Goal: Task Accomplishment & Management: Manage account settings

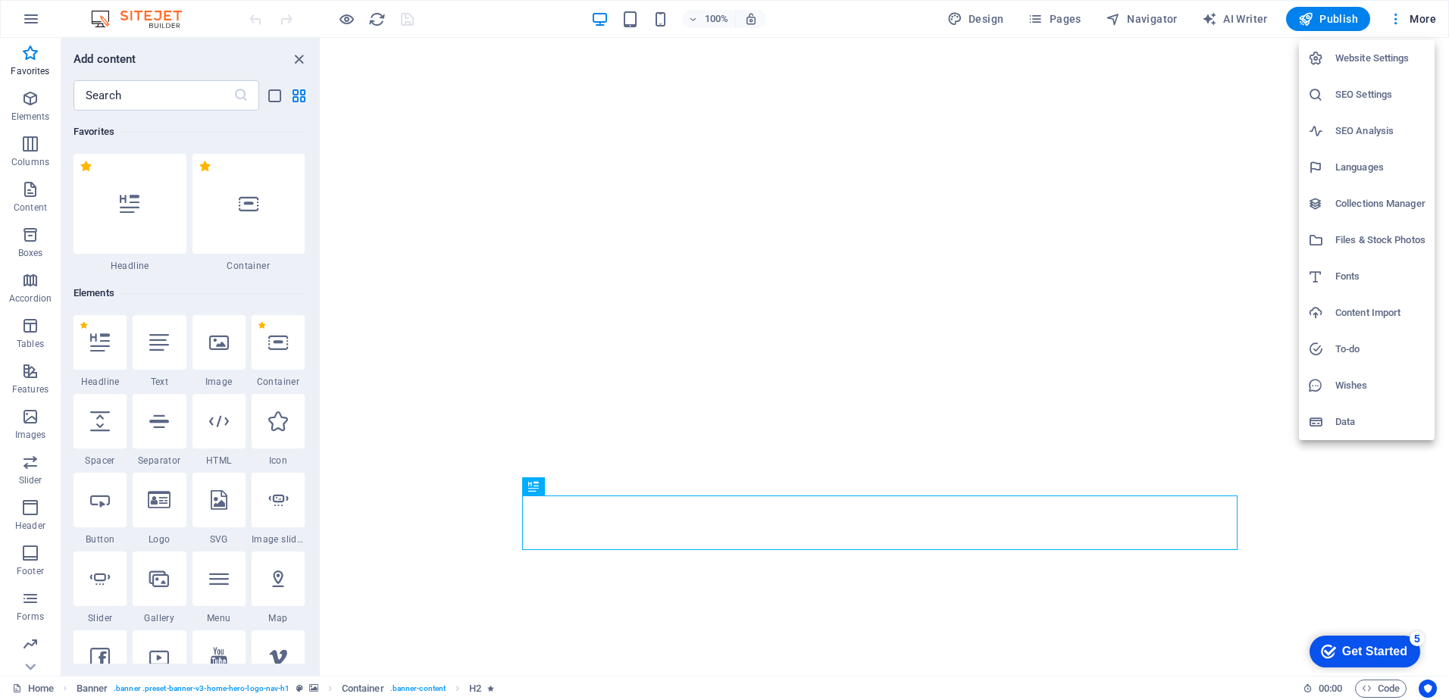
scroll to position [13873, 0]
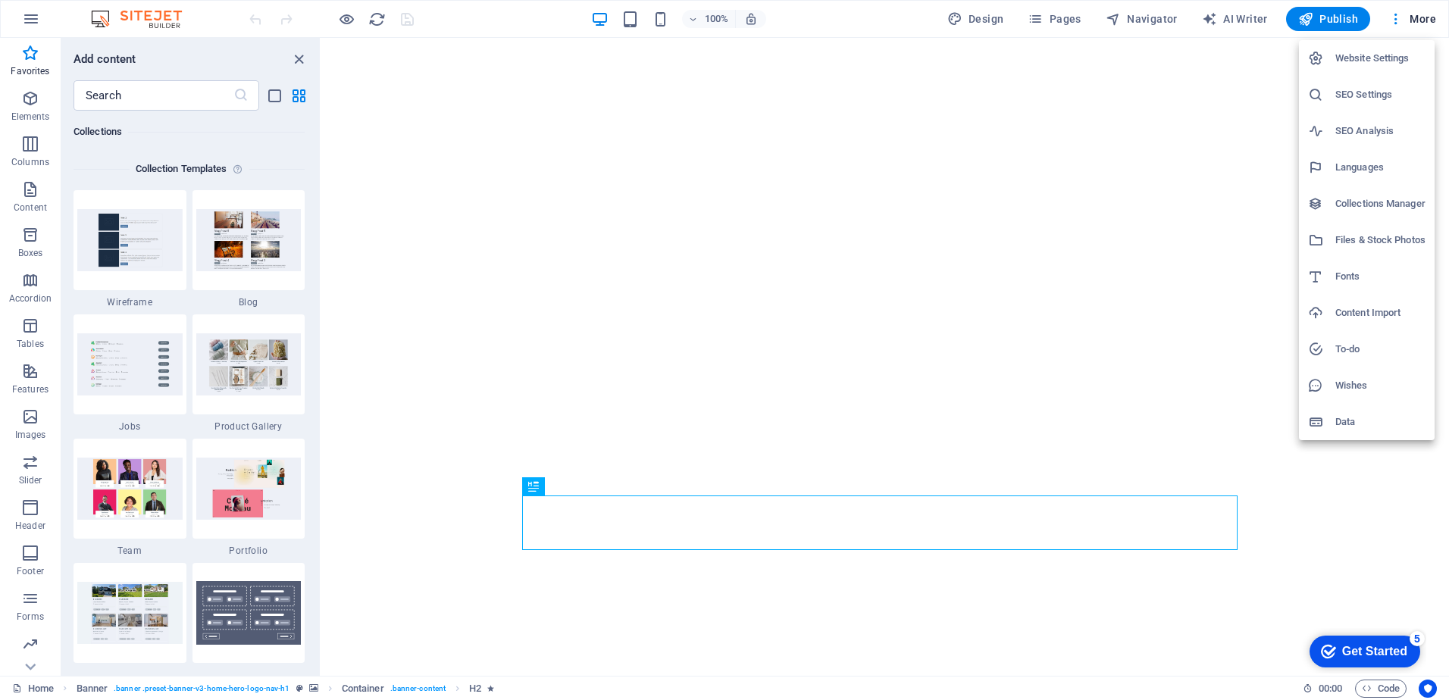
click at [33, 667] on div at bounding box center [724, 350] width 1449 height 700
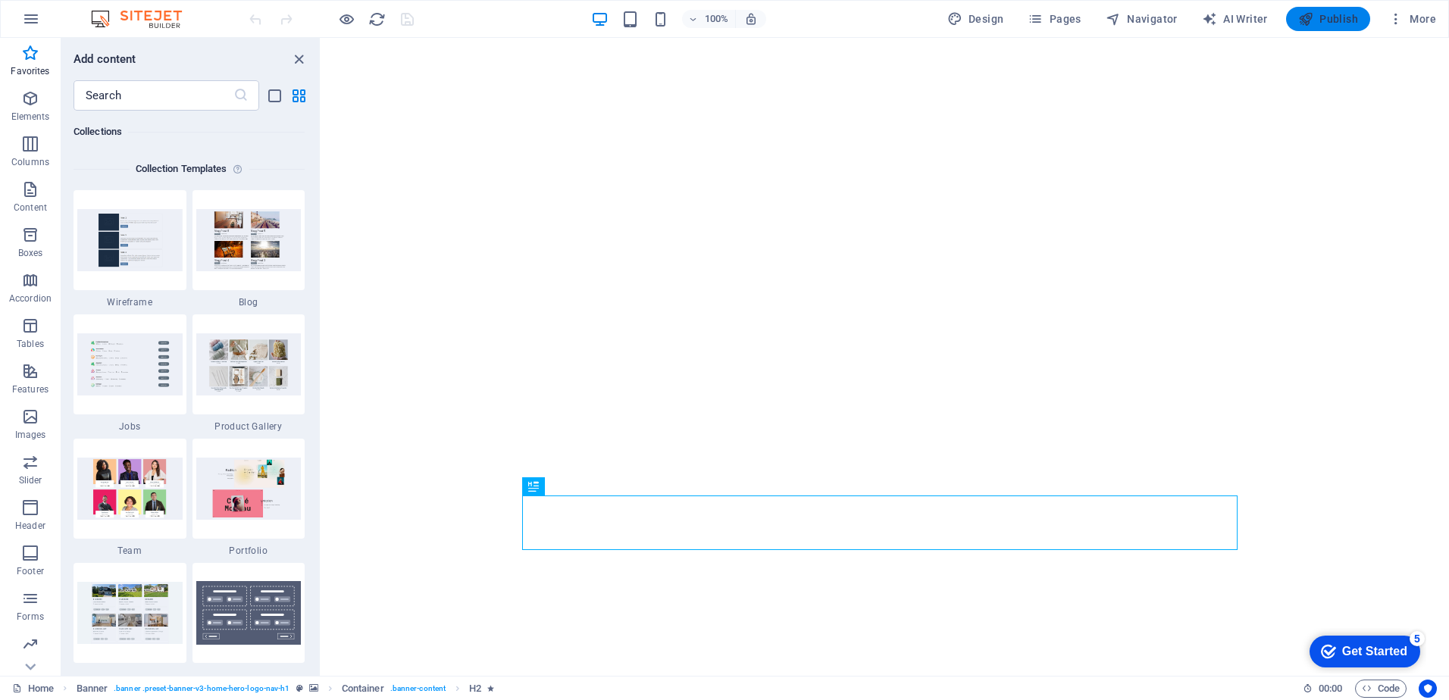
click at [1339, 21] on span "Publish" at bounding box center [1328, 18] width 60 height 15
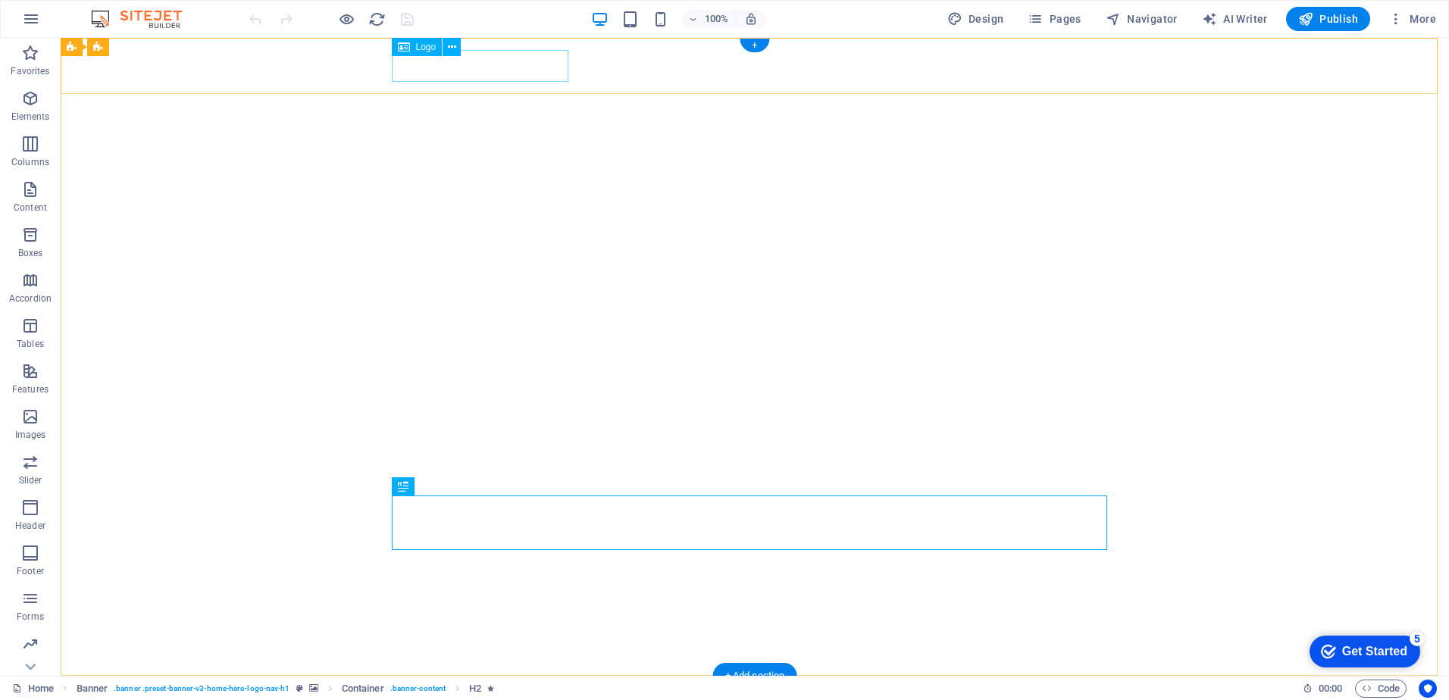
click at [437, 688] on div "[DOMAIN_NAME]" at bounding box center [754, 704] width 715 height 32
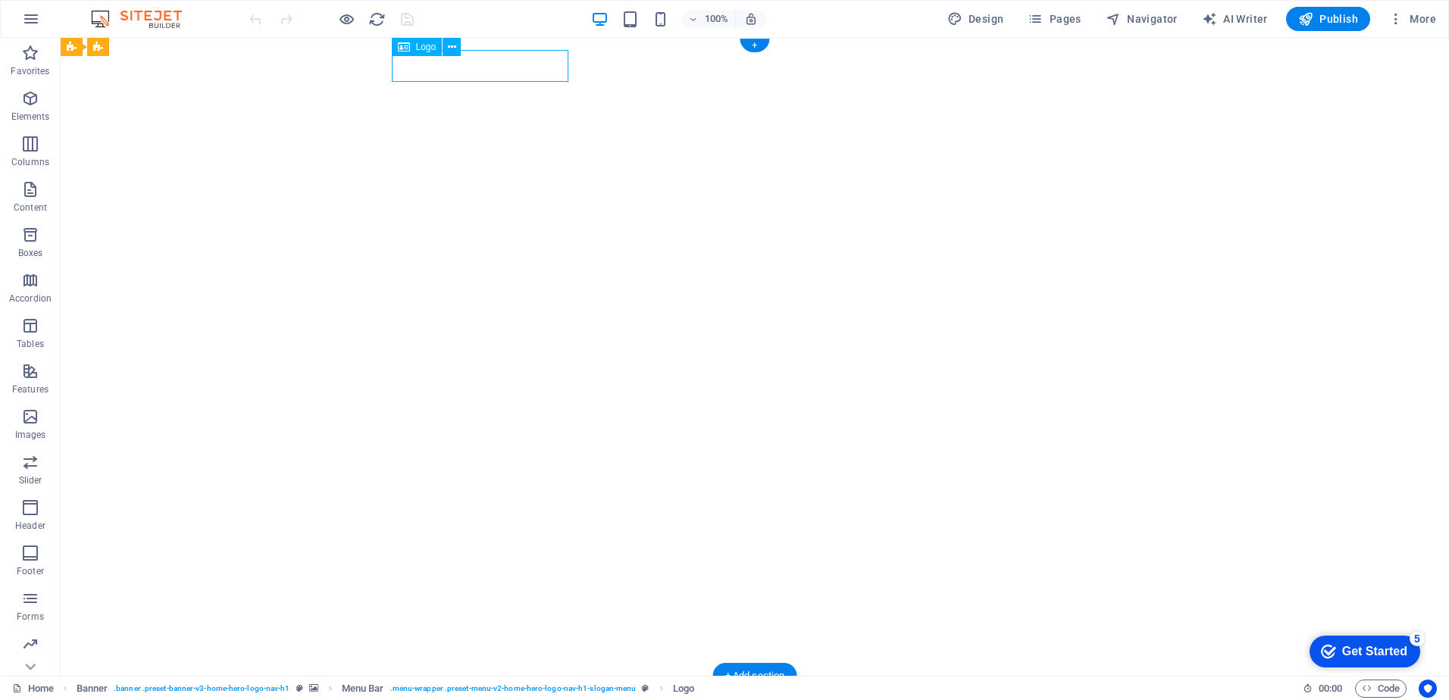
click at [468, 688] on div "[DOMAIN_NAME]" at bounding box center [754, 704] width 715 height 32
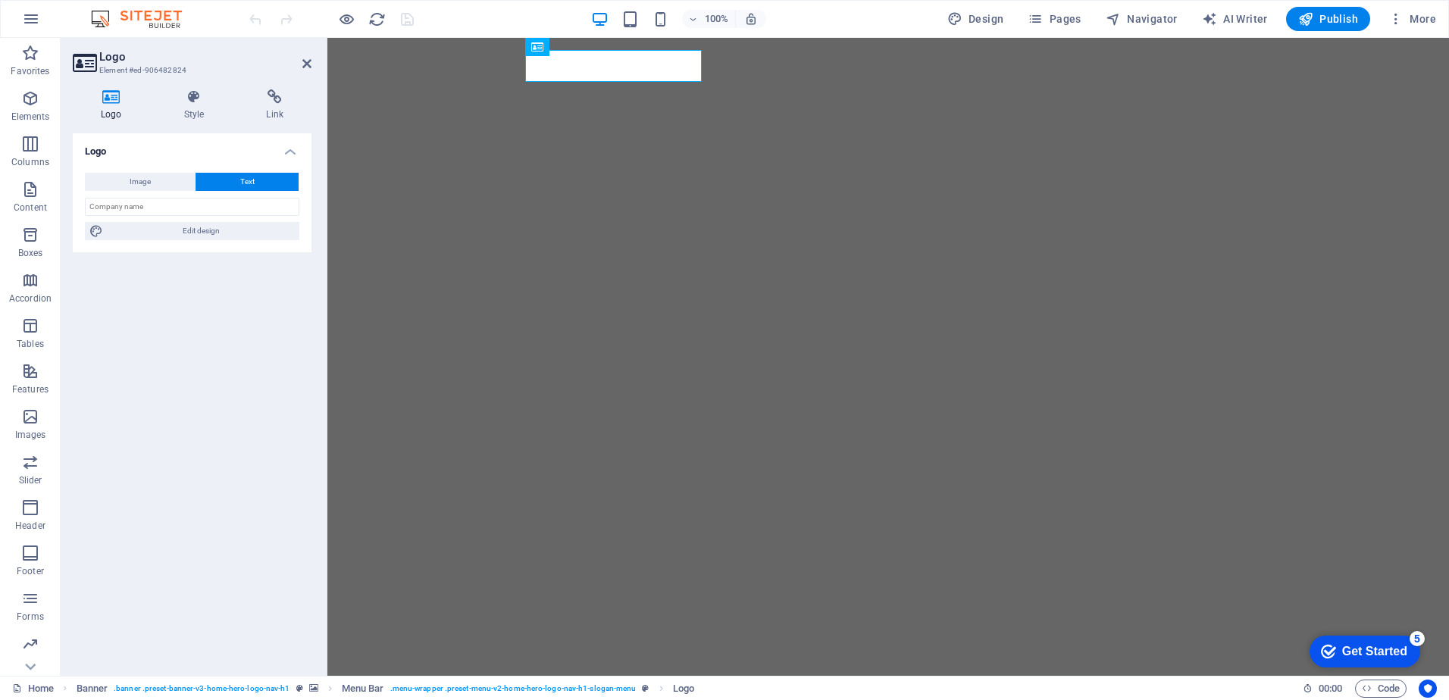
click at [111, 101] on icon at bounding box center [111, 96] width 77 height 15
click at [171, 205] on input "text" at bounding box center [192, 207] width 214 height 18
click at [173, 207] on input "Geofault Peru SACS" at bounding box center [192, 207] width 214 height 18
type input "GeoFault"
click at [175, 330] on div "Logo Image Text Drag files here, click to choose files or select files from Fil…" at bounding box center [192, 398] width 239 height 530
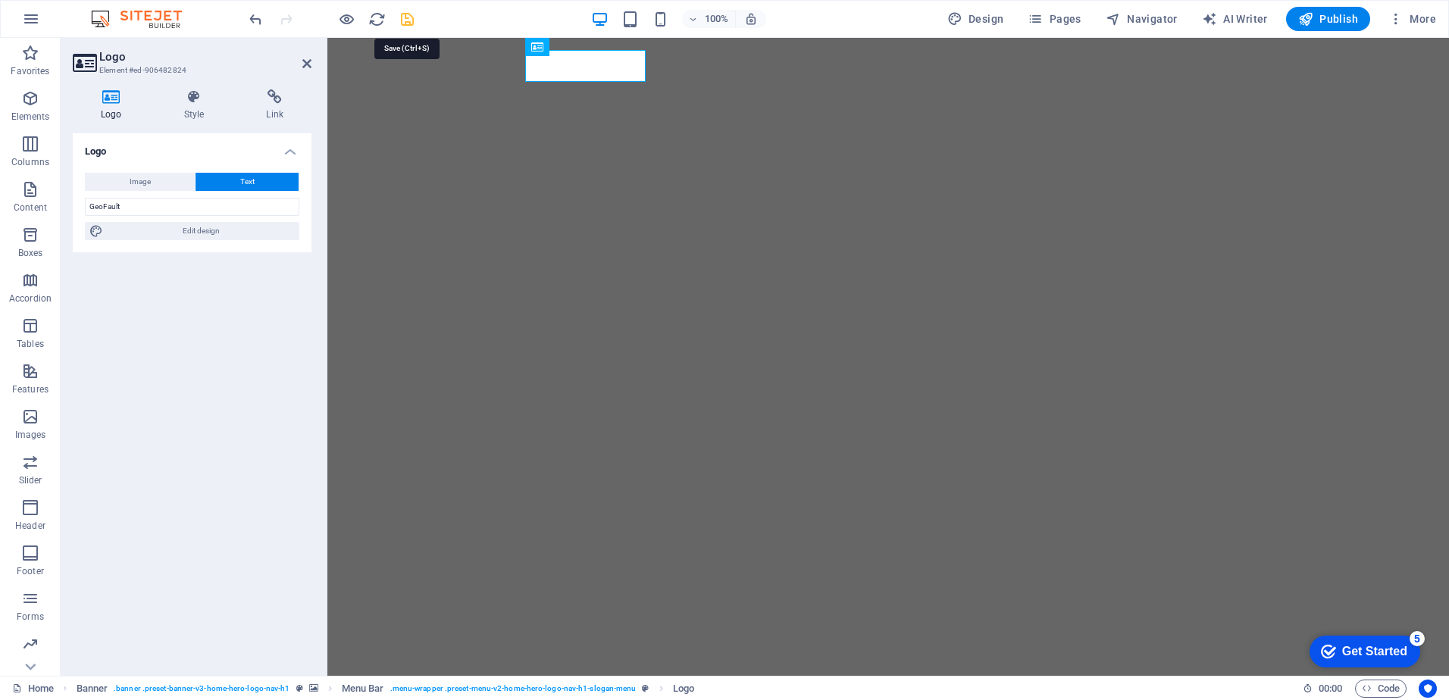
click at [410, 20] on icon "save" at bounding box center [407, 19] width 17 height 17
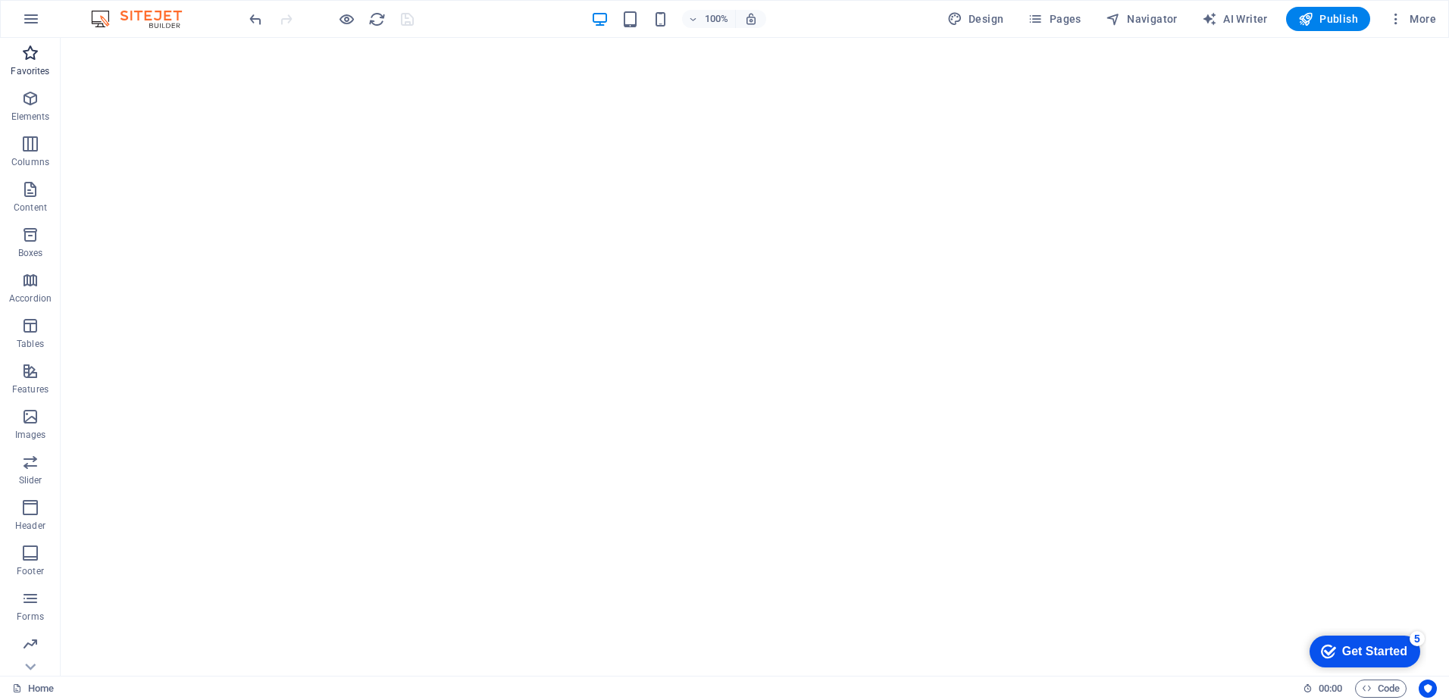
click at [36, 64] on span "Favorites" at bounding box center [30, 62] width 61 height 36
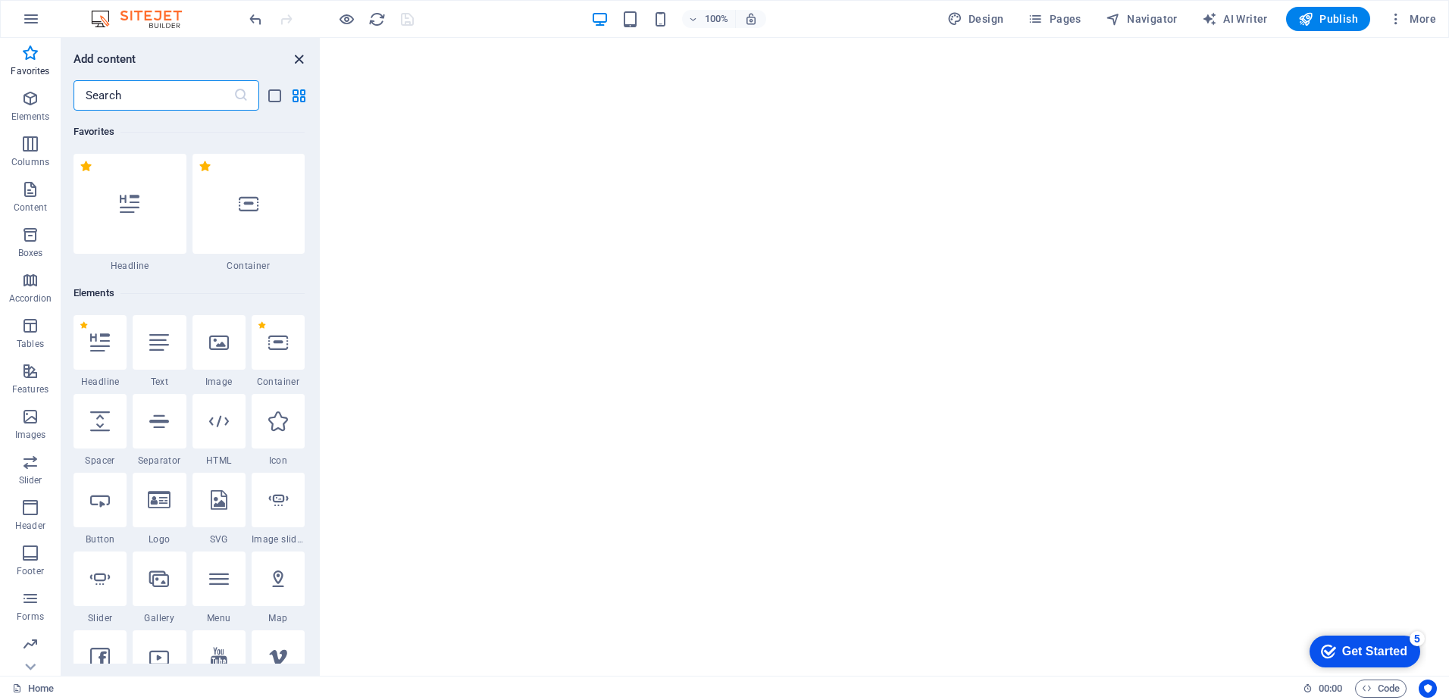
click at [302, 60] on icon "close panel" at bounding box center [298, 59] width 17 height 17
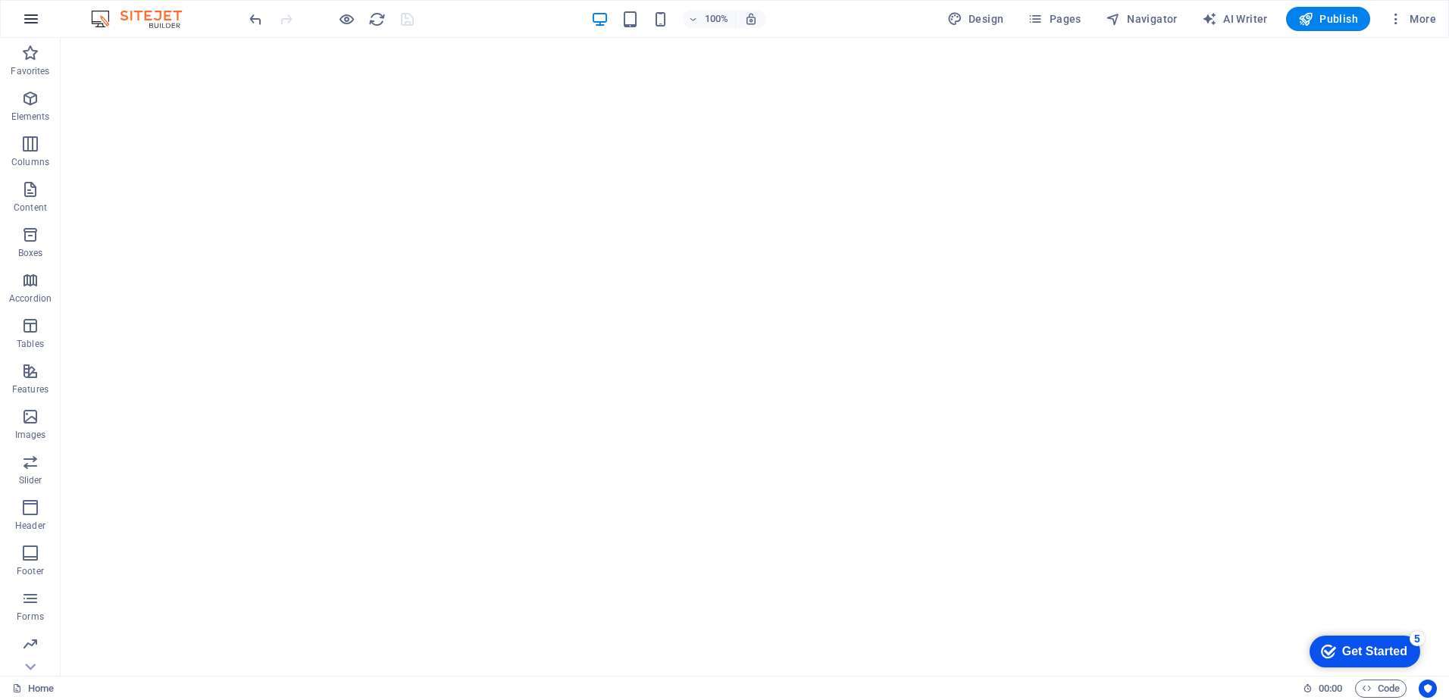
click at [33, 25] on icon "button" at bounding box center [31, 19] width 18 height 18
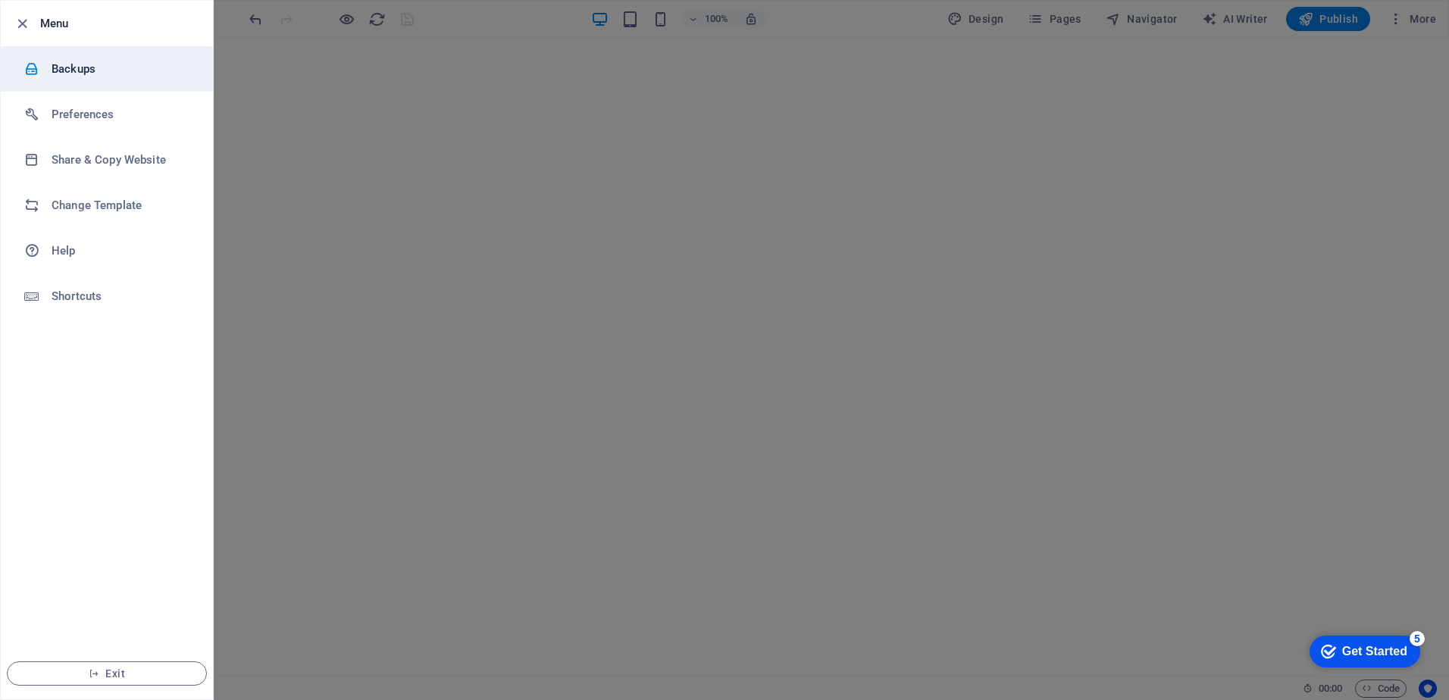
click at [86, 76] on h6 "Backups" at bounding box center [122, 69] width 140 height 18
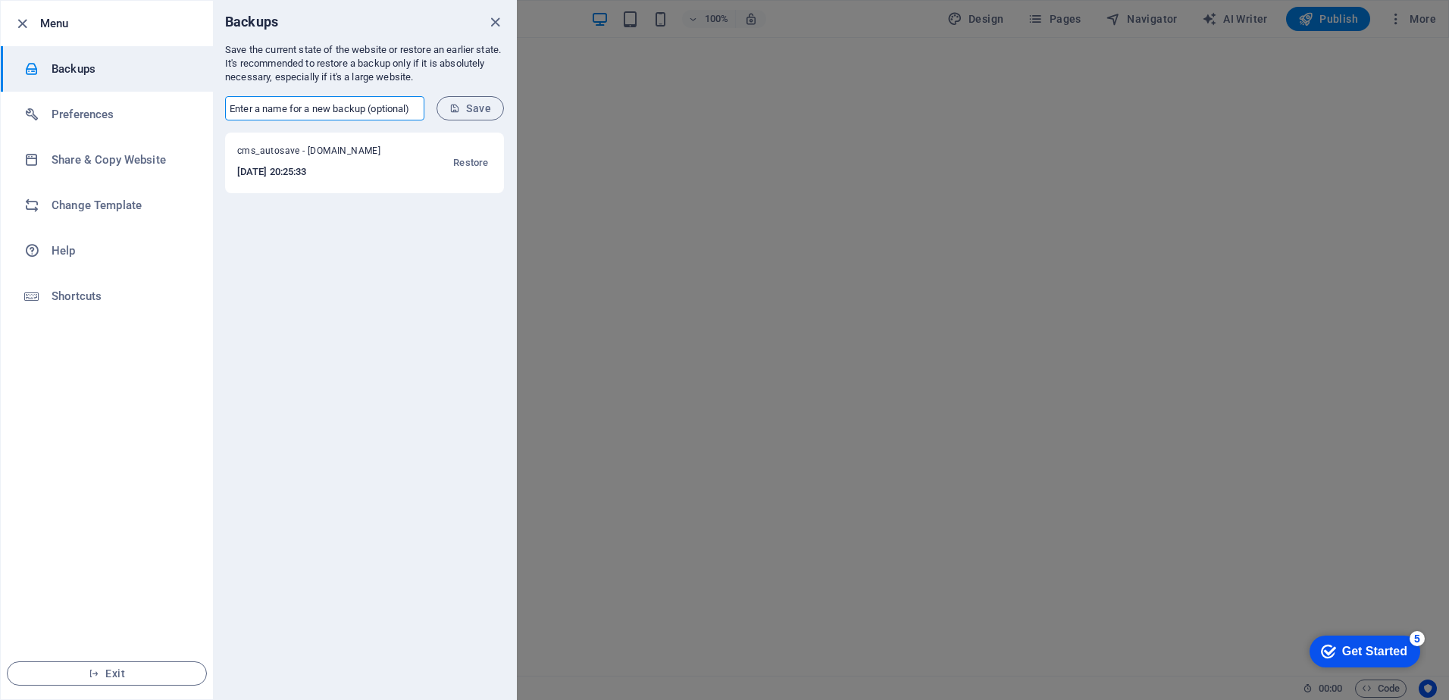
click at [351, 111] on input "text" at bounding box center [324, 108] width 199 height 24
type input "Geofault_04092025"
click at [455, 112] on icon "submit" at bounding box center [454, 108] width 11 height 11
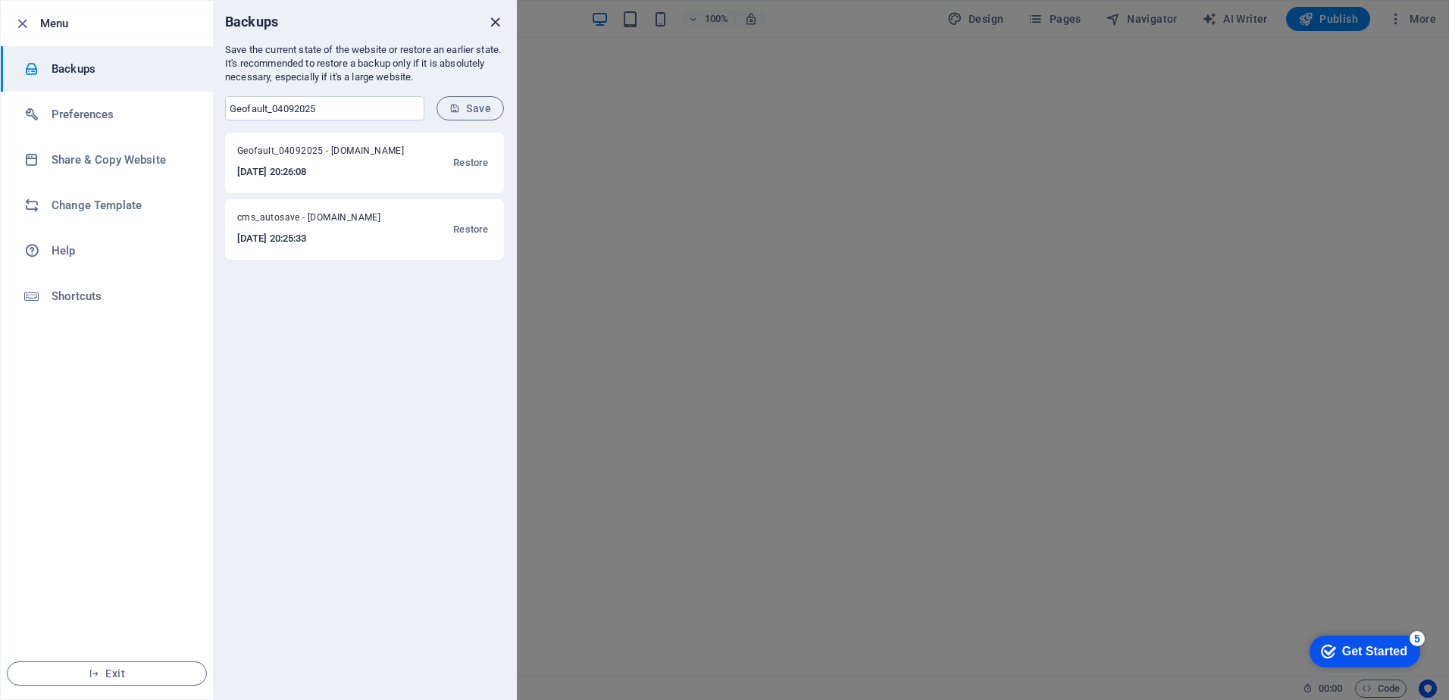
click at [490, 27] on icon "close" at bounding box center [495, 22] width 17 height 17
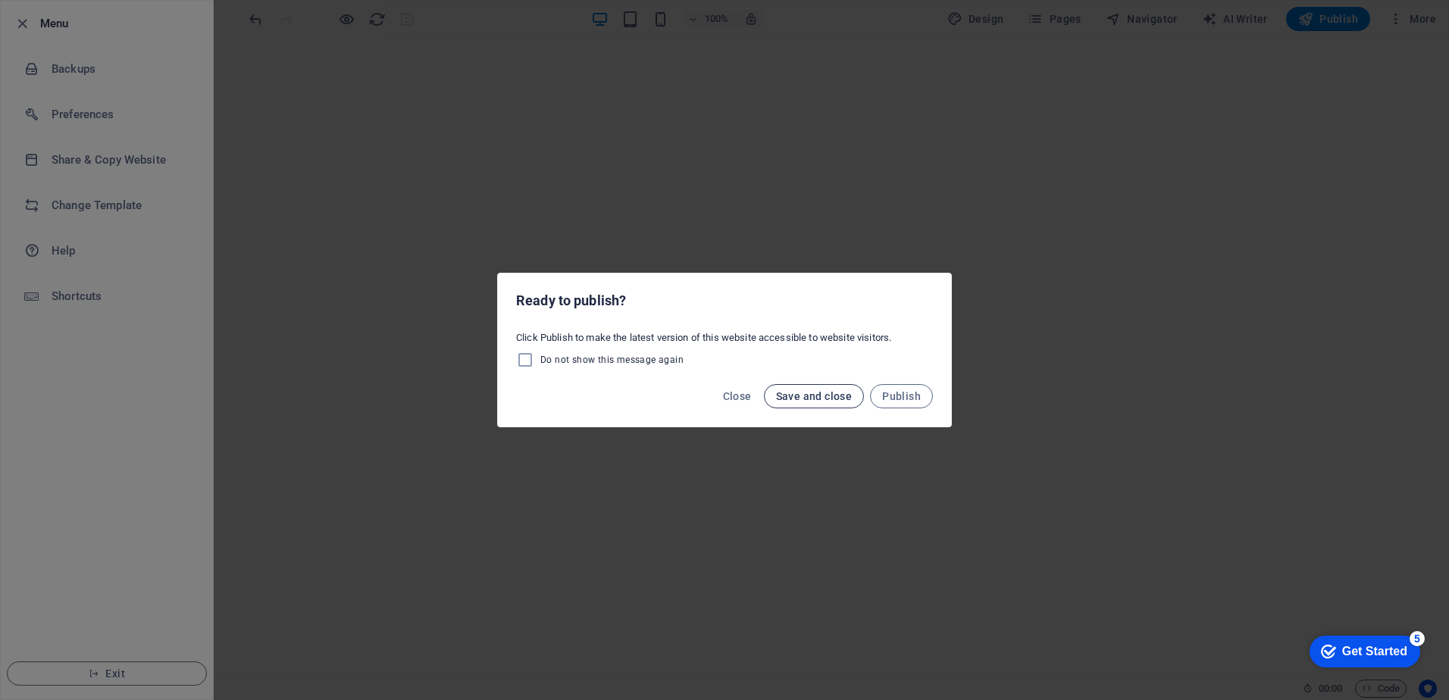
click at [821, 399] on span "Save and close" at bounding box center [814, 396] width 77 height 12
